Goal: Information Seeking & Learning: Learn about a topic

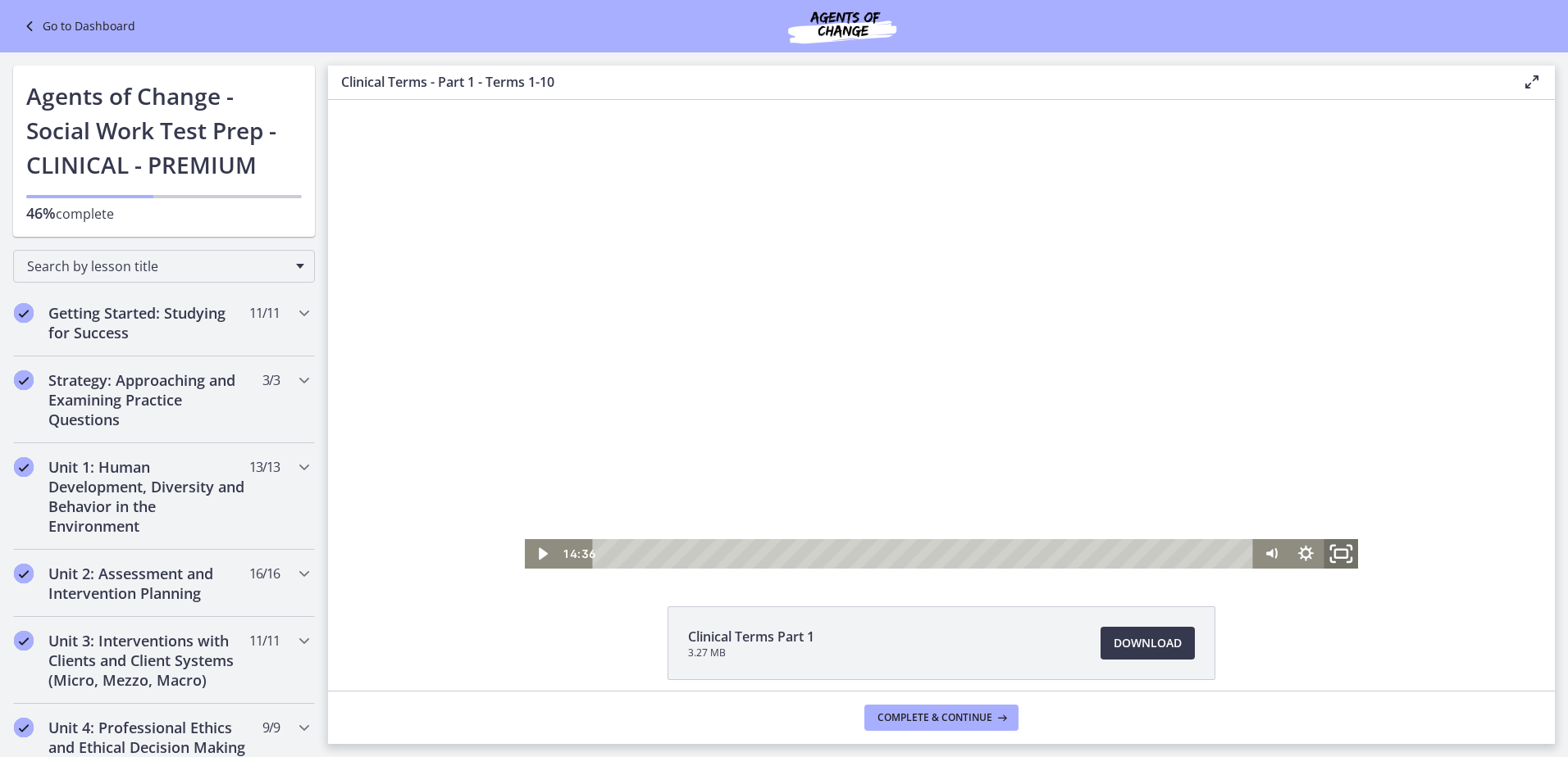
click at [1336, 557] on icon "Fullscreen" at bounding box center [1342, 553] width 42 height 36
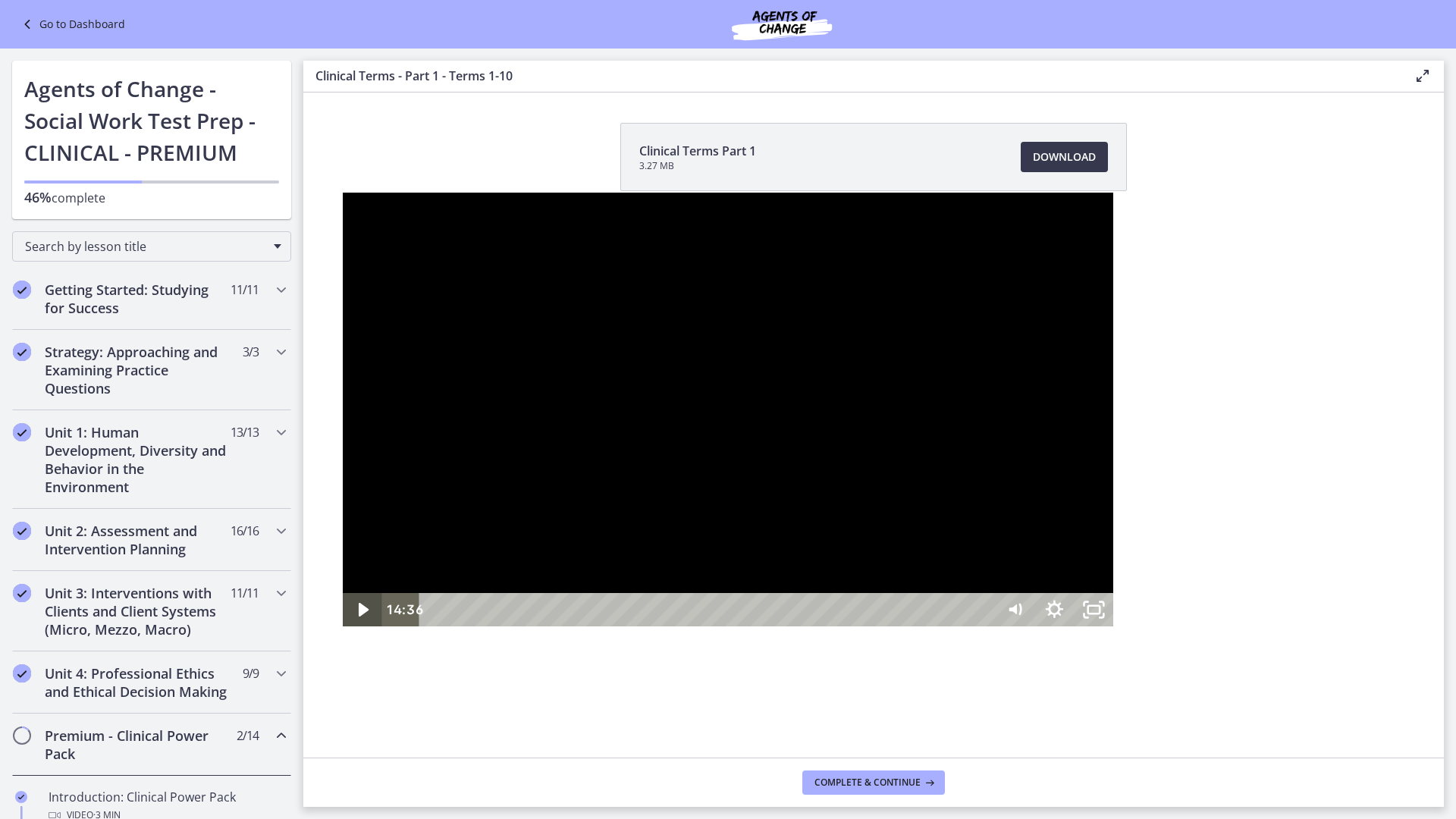
click at [344, 627] on icon "Play Video" at bounding box center [363, 610] width 39 height 33
click at [343, 627] on icon "Pause" at bounding box center [362, 610] width 39 height 33
drag, startPoint x: 2, startPoint y: 818, endPoint x: 70, endPoint y: 754, distance: 93.4
click at [344, 627] on icon "Play Video" at bounding box center [363, 610] width 39 height 33
drag, startPoint x: 826, startPoint y: 611, endPoint x: 817, endPoint y: 610, distance: 9.1
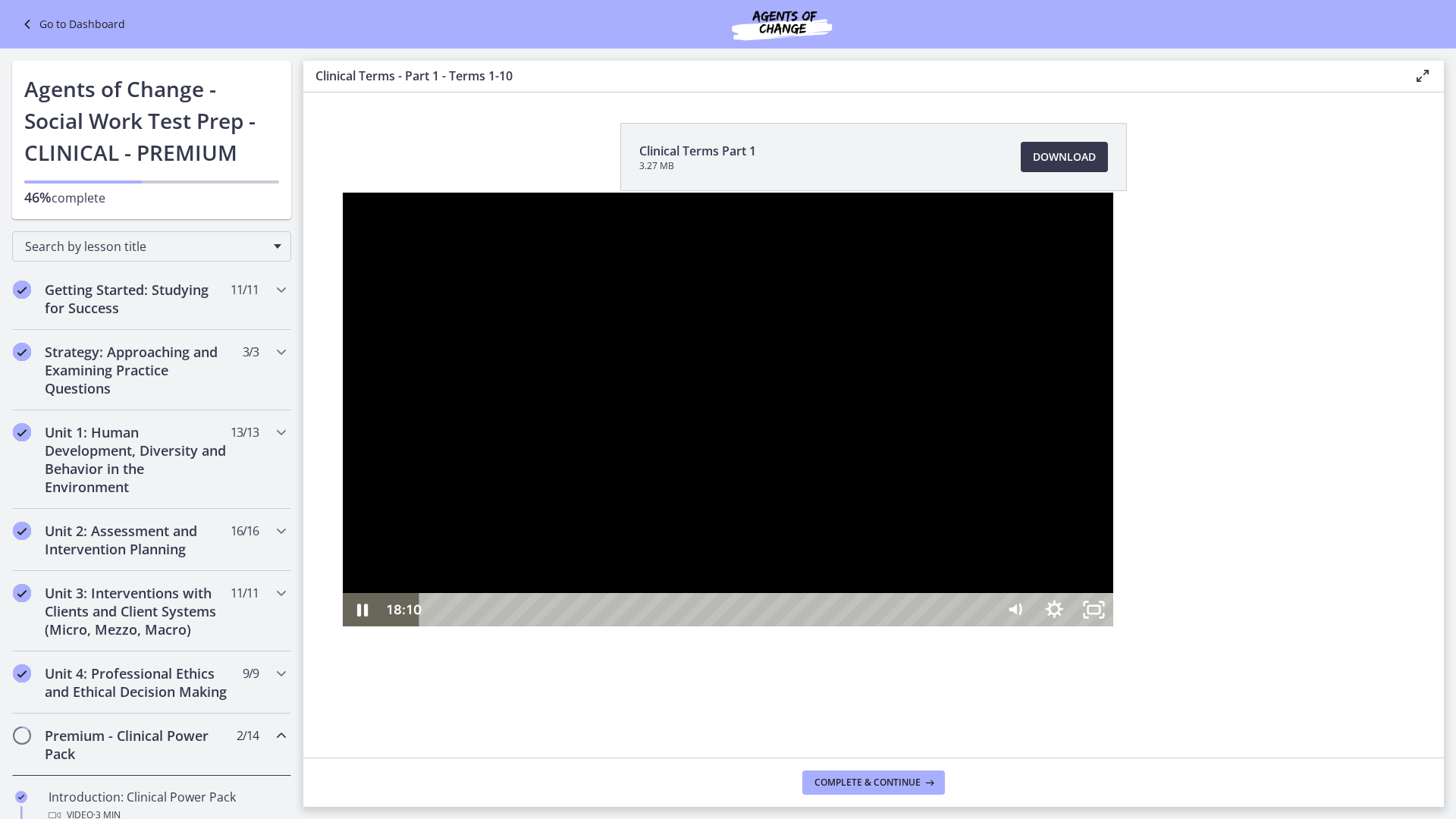
click at [826, 611] on div at bounding box center [728, 409] width 771 height 434
click at [591, 602] on div at bounding box center [728, 409] width 771 height 434
click at [985, 627] on div "28:06" at bounding box center [709, 610] width 551 height 33
click at [338, 631] on icon "Pause" at bounding box center [361, 610] width 47 height 40
click at [344, 627] on icon "Play Video" at bounding box center [363, 610] width 39 height 33
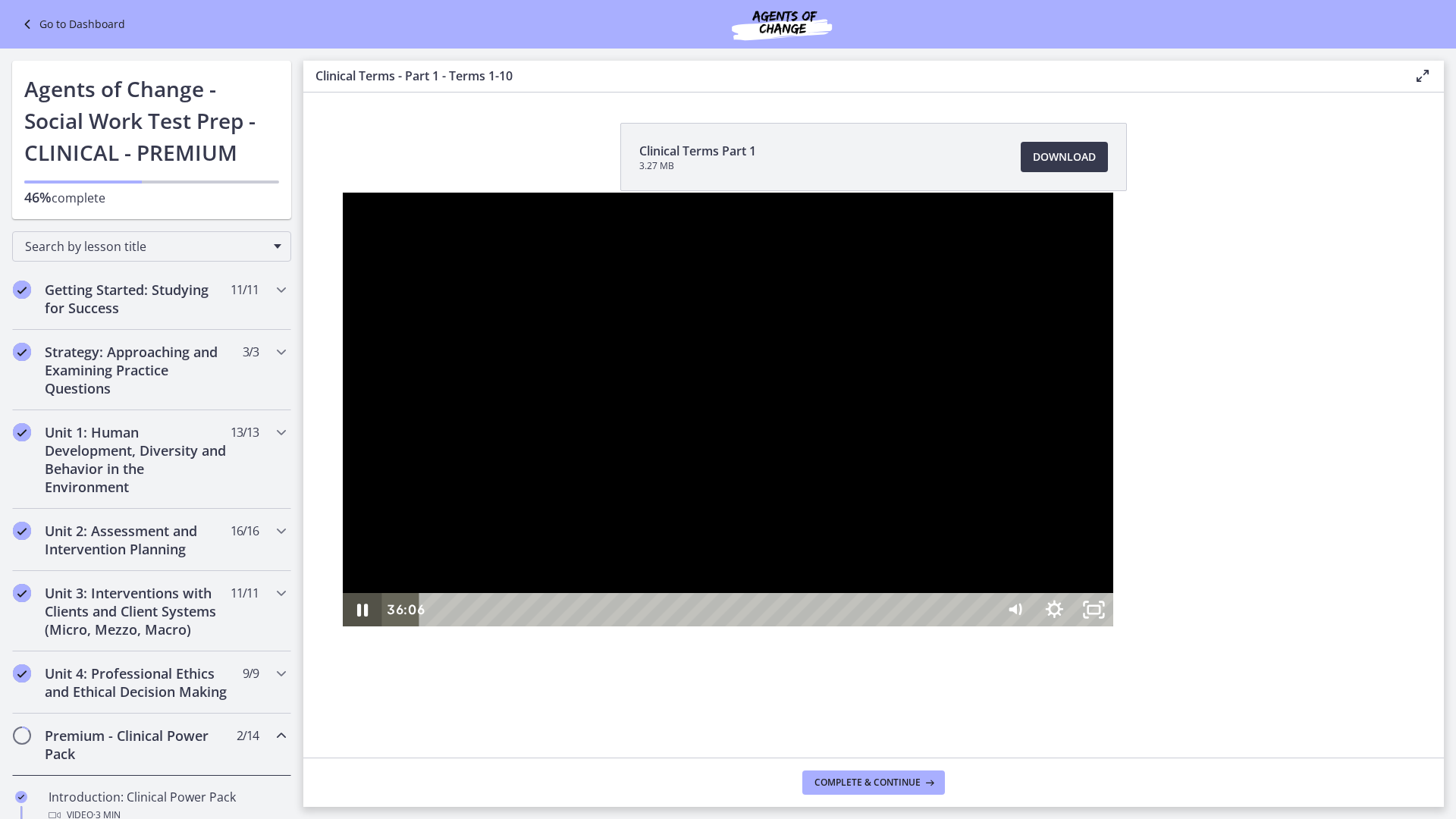
click at [343, 627] on icon "Pause" at bounding box center [362, 610] width 39 height 33
click at [340, 631] on icon "Play Video" at bounding box center [364, 610] width 47 height 40
click at [1113, 627] on icon "Unfullscreen" at bounding box center [1093, 610] width 39 height 33
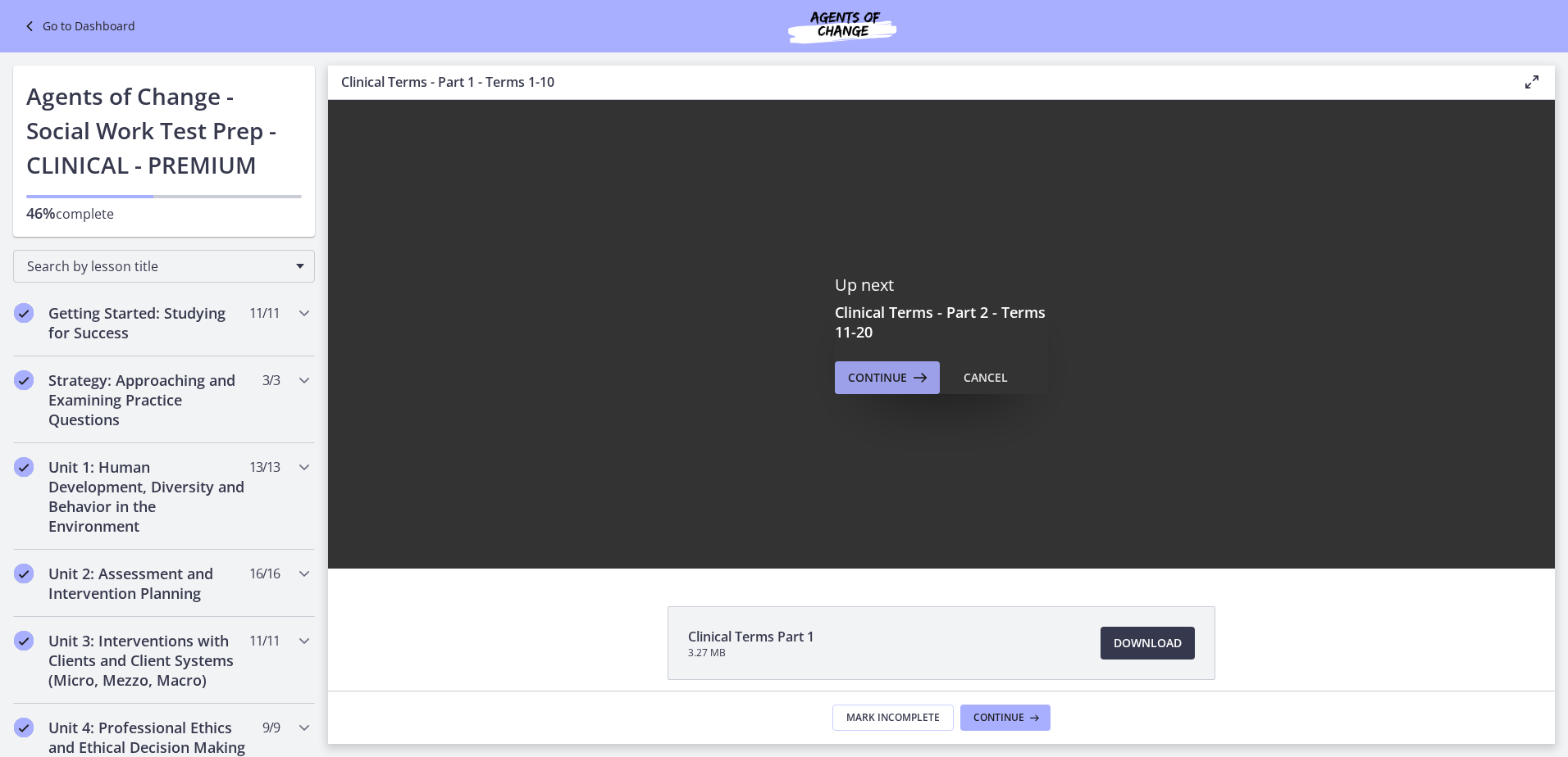
click at [883, 380] on span "Continue" at bounding box center [878, 378] width 59 height 20
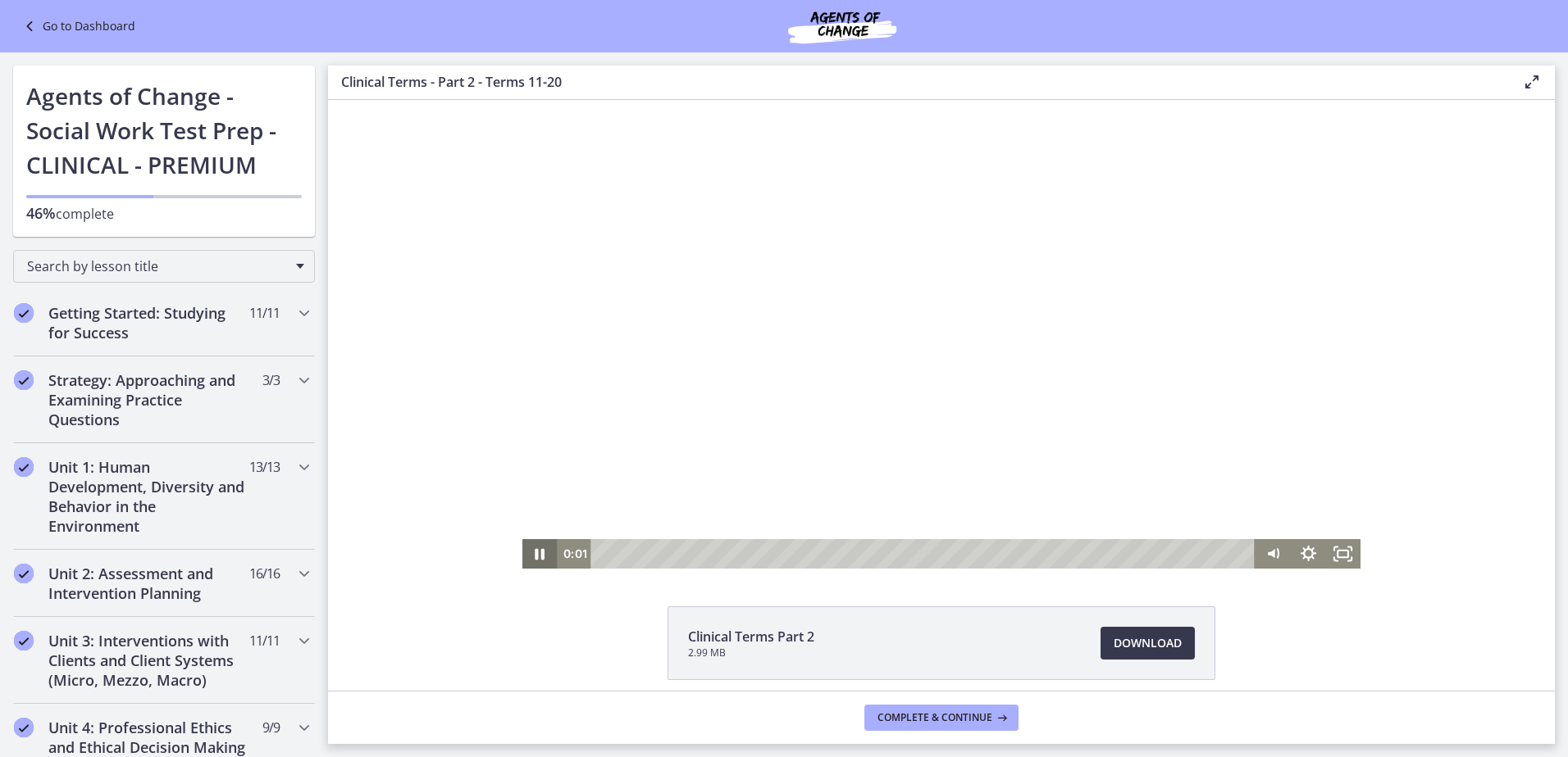
click at [542, 545] on icon "Pause" at bounding box center [540, 554] width 36 height 30
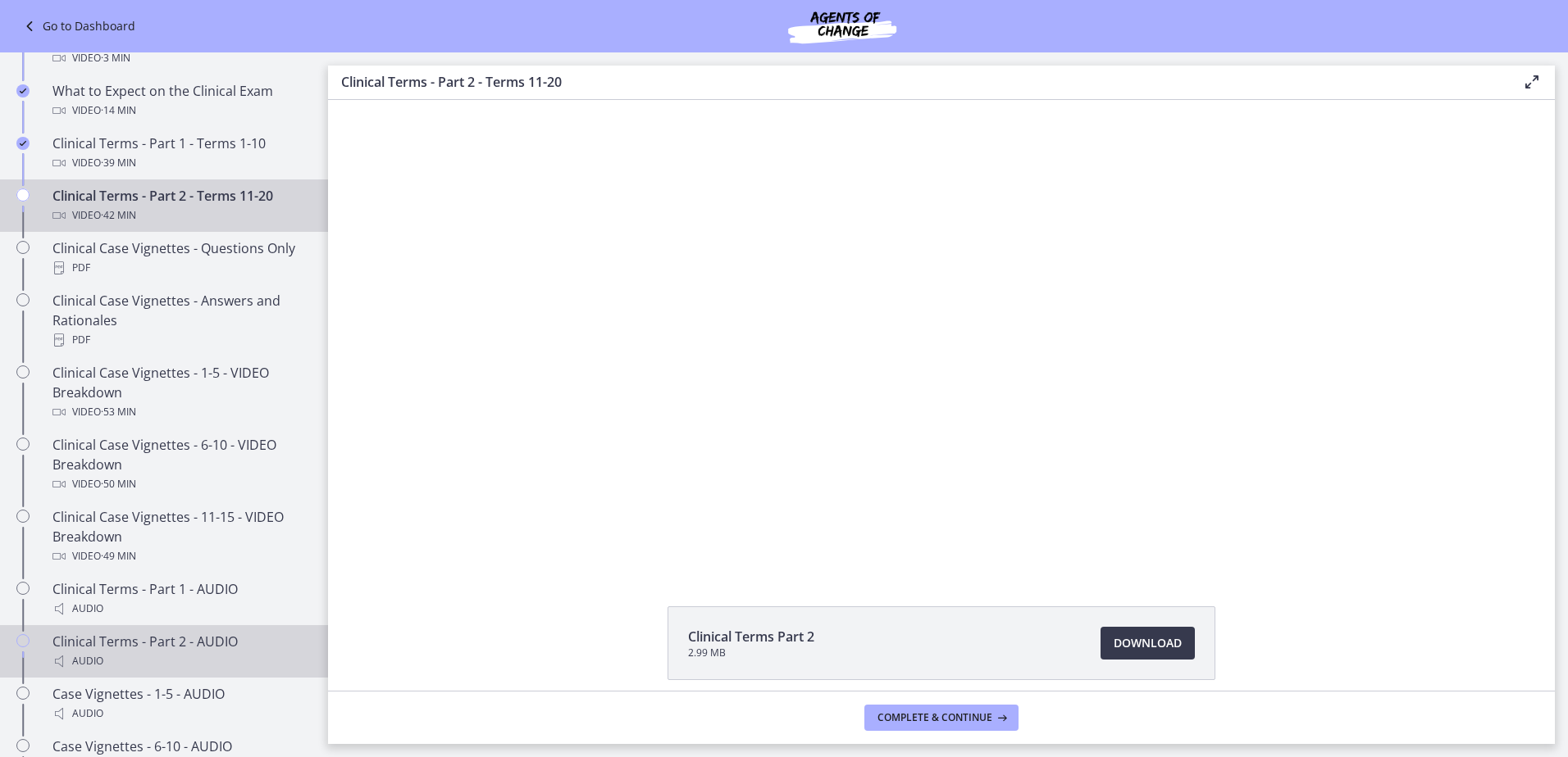
scroll to position [820, 0]
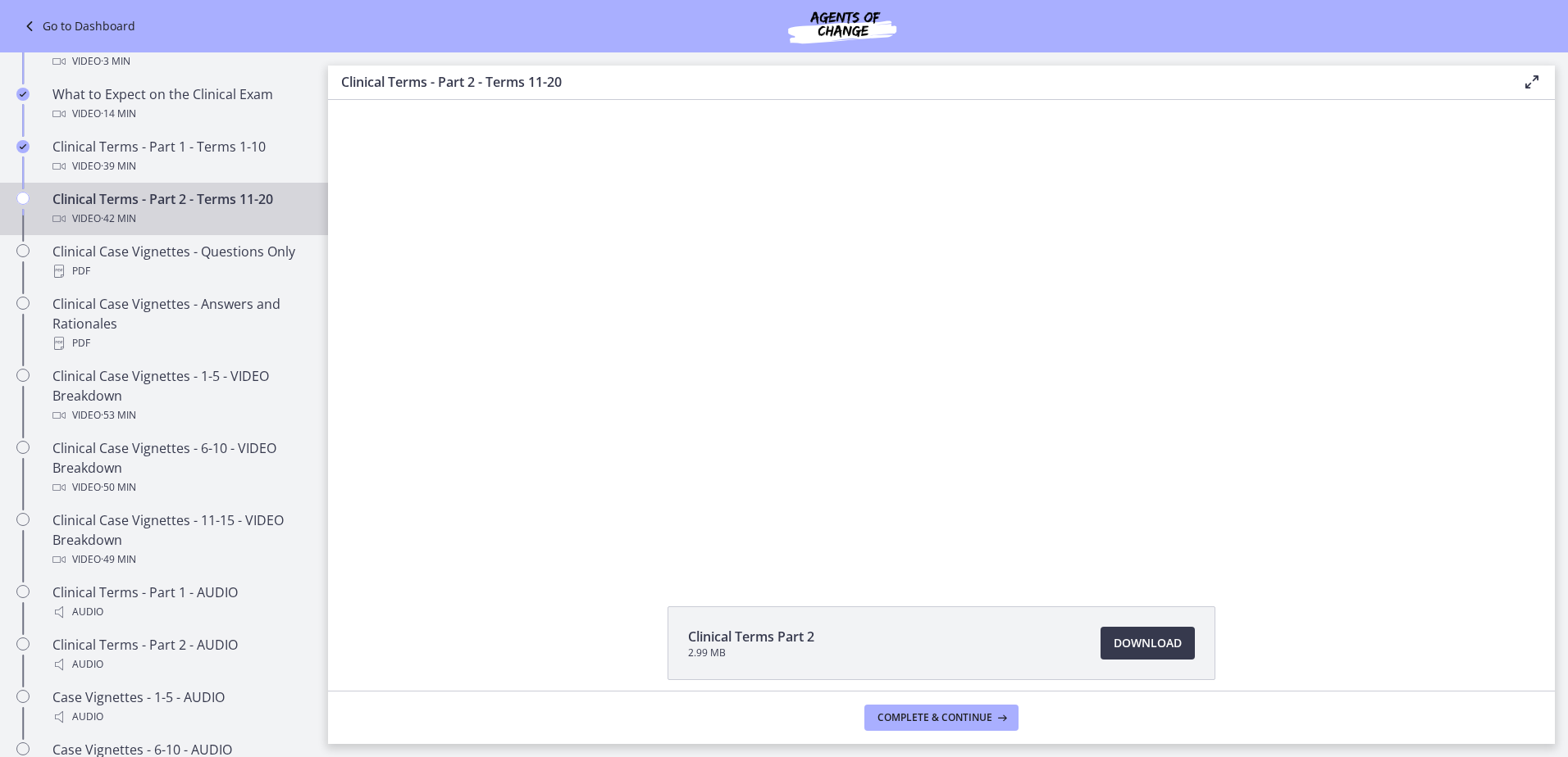
click at [1223, 604] on div "Clinical Terms Part 2 2.99 MB Download Opens in a new window" at bounding box center [941, 395] width 1227 height 591
drag, startPoint x: 1221, startPoint y: 601, endPoint x: 1239, endPoint y: 629, distance: 33.3
click at [1239, 629] on div "Clinical Terms Part 2 2.99 MB Download Opens in a new window" at bounding box center [941, 682] width 1227 height 152
